Goal: Task Accomplishment & Management: Manage account settings

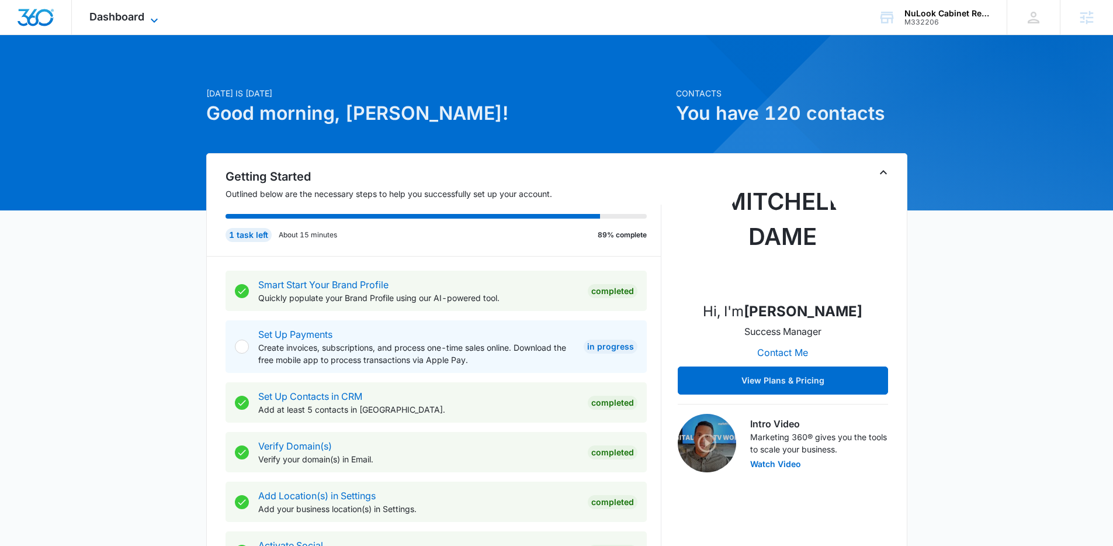
click at [119, 18] on span "Dashboard" at bounding box center [116, 17] width 55 height 12
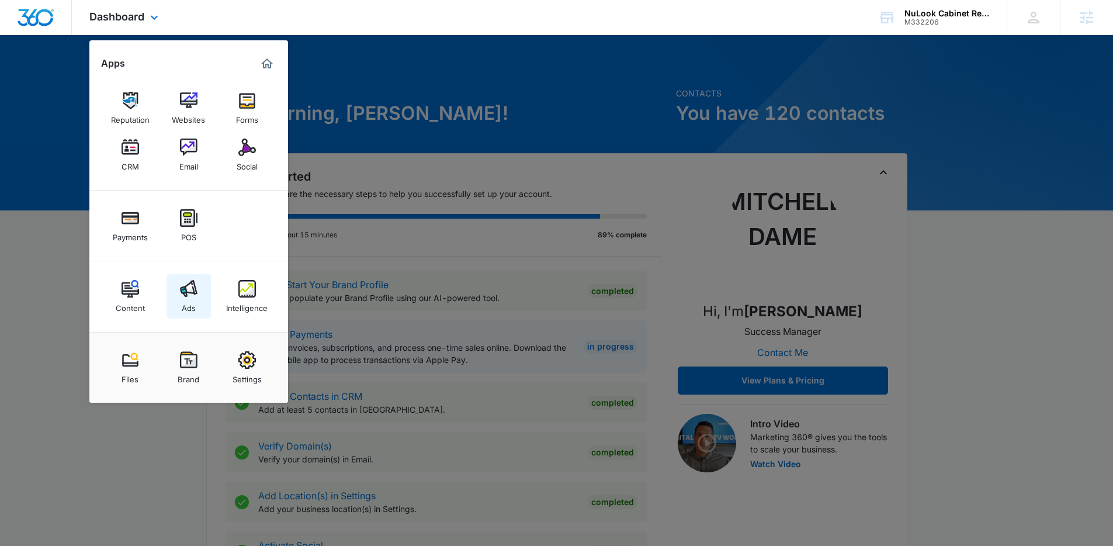
click at [192, 285] on img at bounding box center [189, 289] width 18 height 18
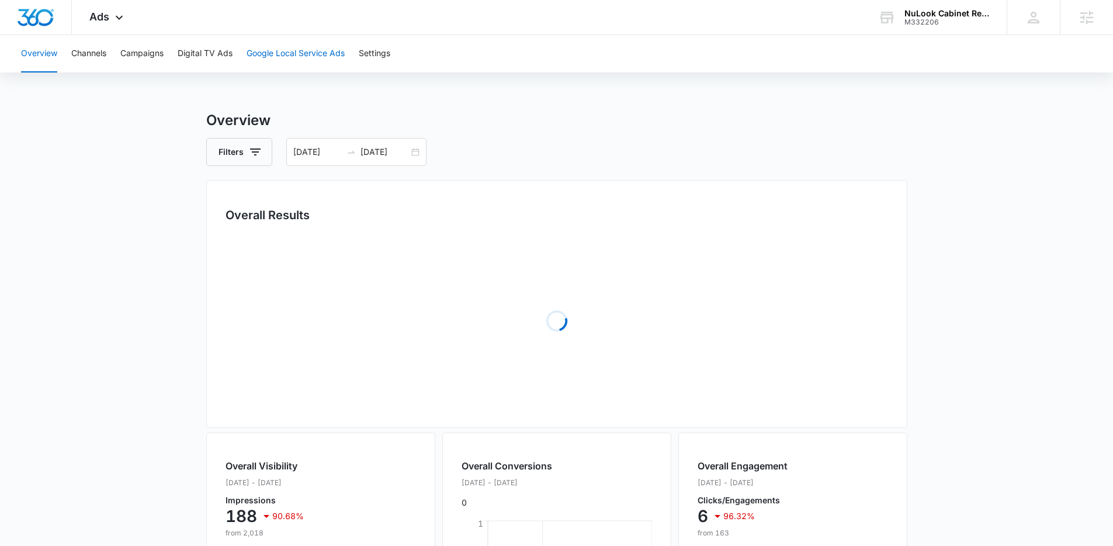
click at [296, 47] on button "Google Local Service Ads" at bounding box center [296, 53] width 98 height 37
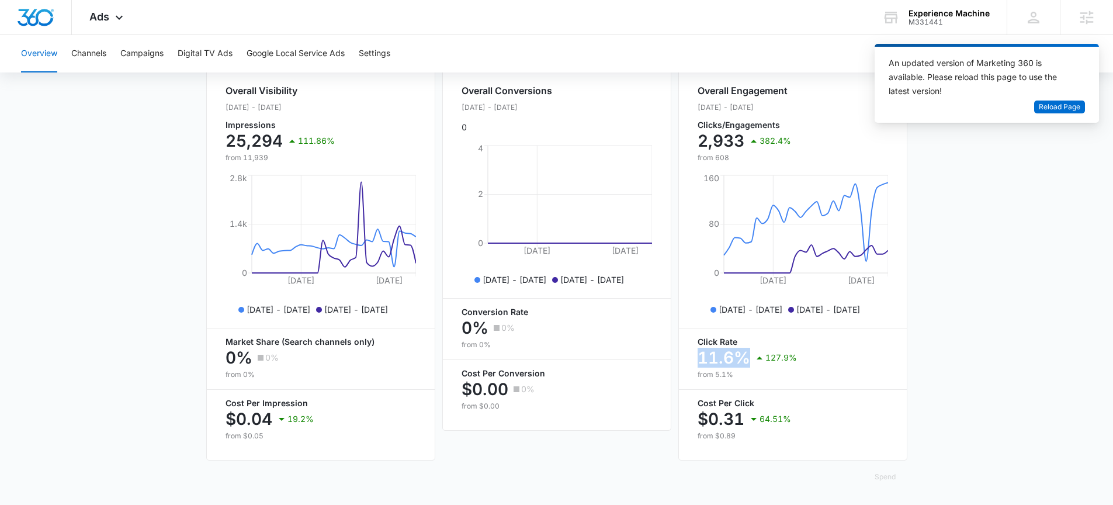
scroll to position [0, 102]
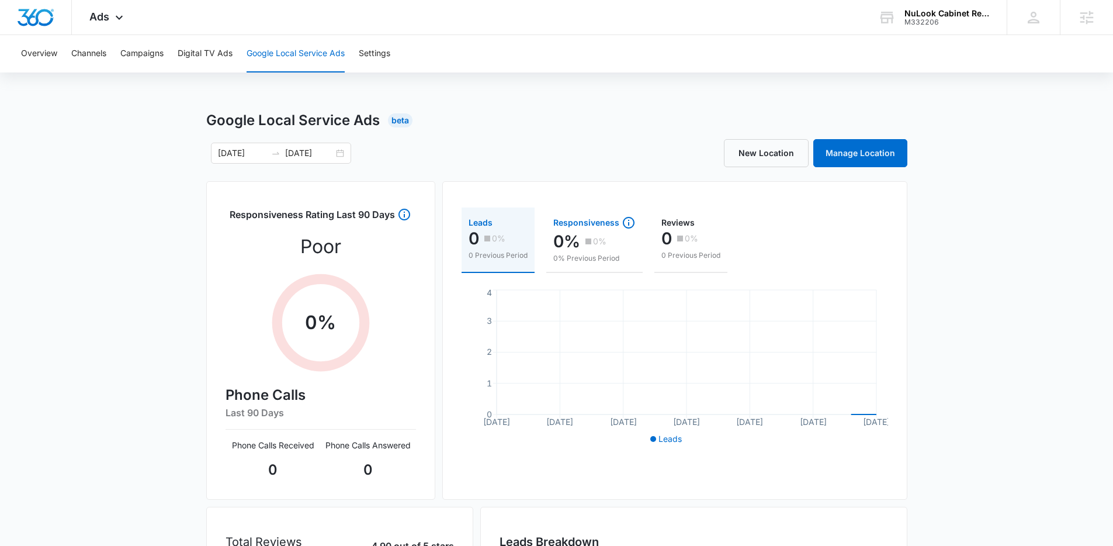
drag, startPoint x: 545, startPoint y: 224, endPoint x: 636, endPoint y: 214, distance: 92.2
click at [636, 214] on div "Leads 0 0% 0 Previous Period Responsiveness 0% 0% 0% Previous Period Reviews 0 …" at bounding box center [675, 246] width 427 height 79
click at [649, 199] on div "Leads 0 0% 0 Previous Period Responsiveness 0% 0% 0% Previous Period Reviews 0 …" at bounding box center [674, 340] width 465 height 318
drag, startPoint x: 649, startPoint y: 202, endPoint x: 726, endPoint y: 240, distance: 85.7
click at [726, 240] on div "Leads 0 0% 0 Previous Period Responsiveness 0% 0% 0% Previous Period Reviews 0 …" at bounding box center [674, 340] width 465 height 318
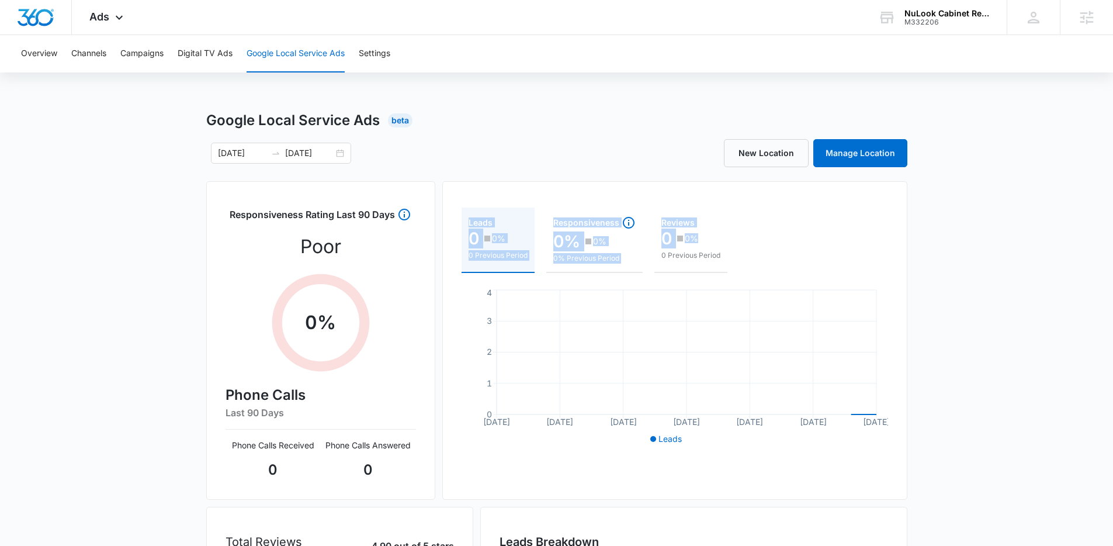
click at [750, 235] on div "Leads 0 0% 0 Previous Period Responsiveness 0% 0% 0% Previous Period Reviews 0 …" at bounding box center [675, 246] width 427 height 79
drag, startPoint x: 760, startPoint y: 230, endPoint x: 459, endPoint y: 218, distance: 301.7
click at [459, 218] on div "Leads 0 0% 0 Previous Period Responsiveness 0% 0% 0% Previous Period Reviews 0 …" at bounding box center [674, 340] width 465 height 318
click at [453, 206] on div "Leads 0 0% 0 Previous Period Responsiveness 0% 0% 0% Previous Period Reviews 0 …" at bounding box center [674, 340] width 465 height 318
drag, startPoint x: 453, startPoint y: 206, endPoint x: 753, endPoint y: 255, distance: 303.1
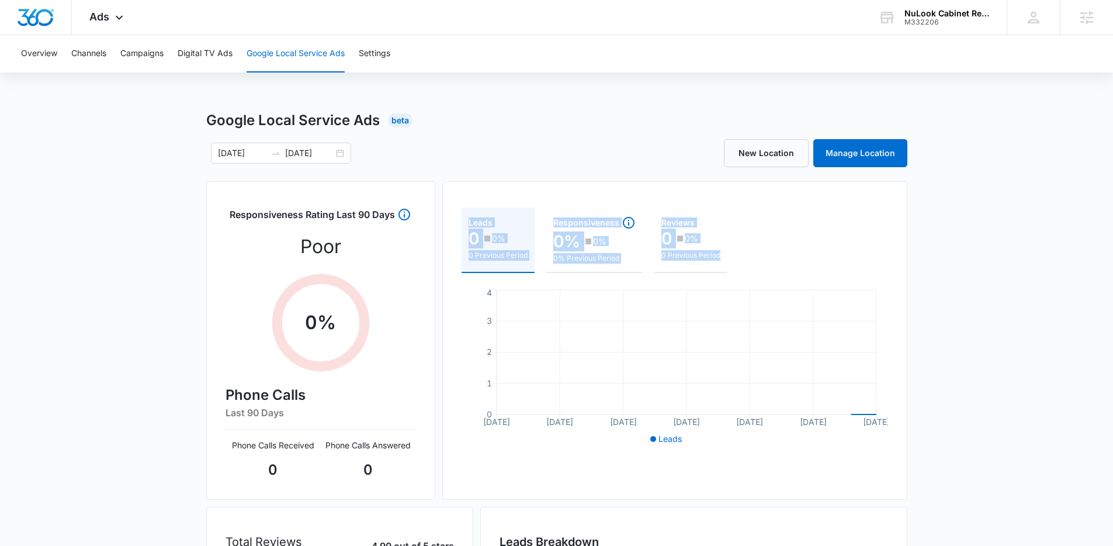
click at [753, 255] on div "Leads 0 0% 0 Previous Period Responsiveness 0% 0% 0% Previous Period Reviews 0 …" at bounding box center [674, 340] width 465 height 318
click at [786, 259] on div "Leads 0 0% 0 Previous Period Responsiveness 0% 0% 0% Previous Period Reviews 0 …" at bounding box center [675, 246] width 427 height 79
drag, startPoint x: 783, startPoint y: 238, endPoint x: 439, endPoint y: 209, distance: 345.3
click at [439, 209] on div "Responsiveness Rating Last 90 Days Poor 0 % Phone Calls Last 90 Days Phone Call…" at bounding box center [556, 428] width 701 height 495
click at [463, 181] on div "Leads 0 0% 0 Previous Period Responsiveness 0% 0% 0% Previous Period Reviews 0 …" at bounding box center [674, 340] width 465 height 318
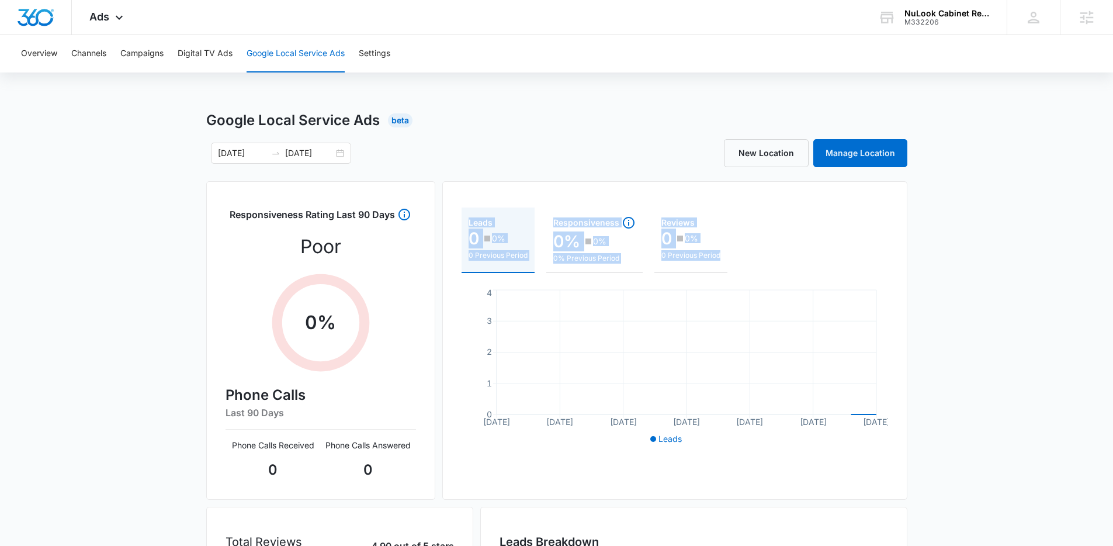
drag, startPoint x: 449, startPoint y: 207, endPoint x: 747, endPoint y: 261, distance: 302.7
click at [747, 261] on div "Leads 0 0% 0 Previous Period Responsiveness 0% 0% 0% Previous Period Reviews 0 …" at bounding box center [674, 340] width 465 height 318
click at [743, 258] on div "Leads 0 0% 0 Previous Period Responsiveness 0% 0% 0% Previous Period Reviews 0 …" at bounding box center [675, 246] width 427 height 79
drag, startPoint x: 441, startPoint y: 207, endPoint x: 723, endPoint y: 278, distance: 291.4
click at [723, 278] on div "Responsiveness Rating Last 90 Days Poor 0 % Phone Calls Last 90 Days Phone Call…" at bounding box center [556, 428] width 701 height 495
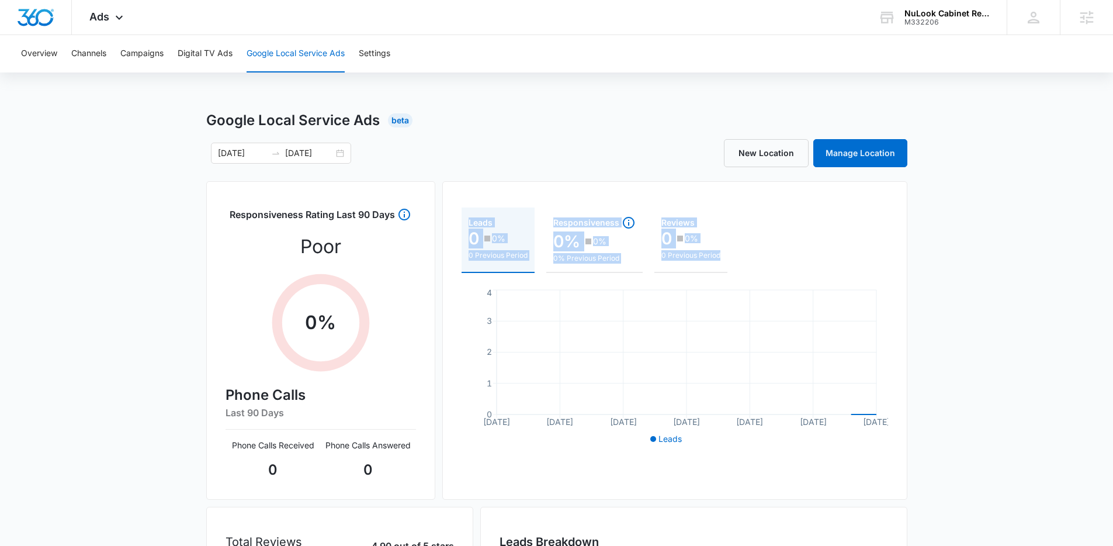
click at [758, 256] on div "Leads 0 0% 0 Previous Period Responsiveness 0% 0% 0% Previous Period Reviews 0 …" at bounding box center [675, 246] width 427 height 79
drag, startPoint x: 452, startPoint y: 201, endPoint x: 755, endPoint y: 257, distance: 309.0
click at [755, 257] on div "Leads 0 0% 0 Previous Period Responsiveness 0% 0% 0% Previous Period Reviews 0 …" at bounding box center [674, 340] width 465 height 318
click at [755, 257] on div "Leads 0 0% 0 Previous Period Responsiveness 0% 0% 0% Previous Period Reviews 0 …" at bounding box center [675, 246] width 427 height 79
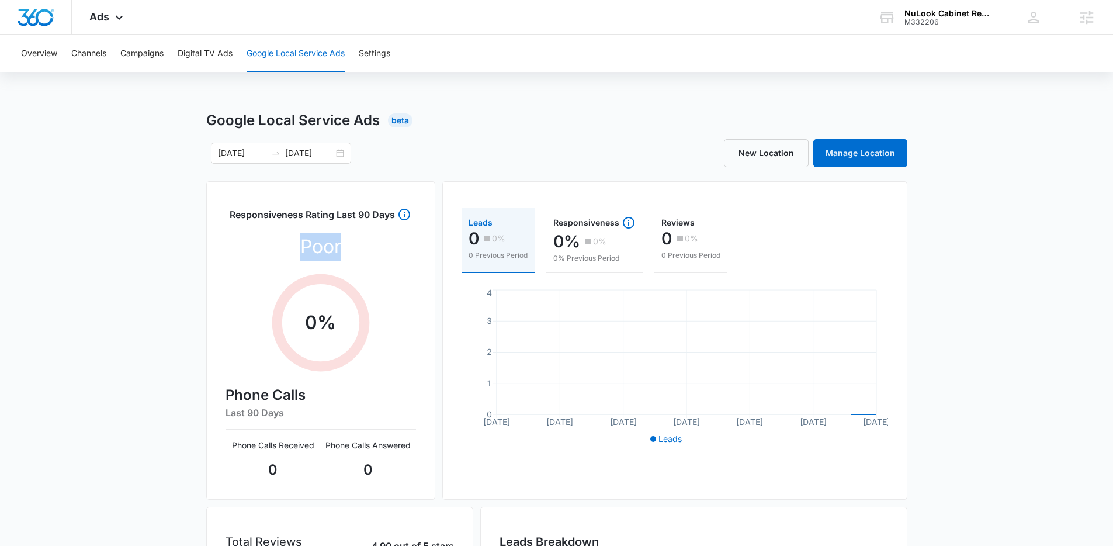
drag, startPoint x: 290, startPoint y: 249, endPoint x: 338, endPoint y: 248, distance: 48.5
click at [338, 248] on div "Responsiveness Rating Last 90 Days Poor 0 % Phone Calls Last 90 Days Phone Call…" at bounding box center [321, 343] width 190 height 273
